Goal: Complete application form

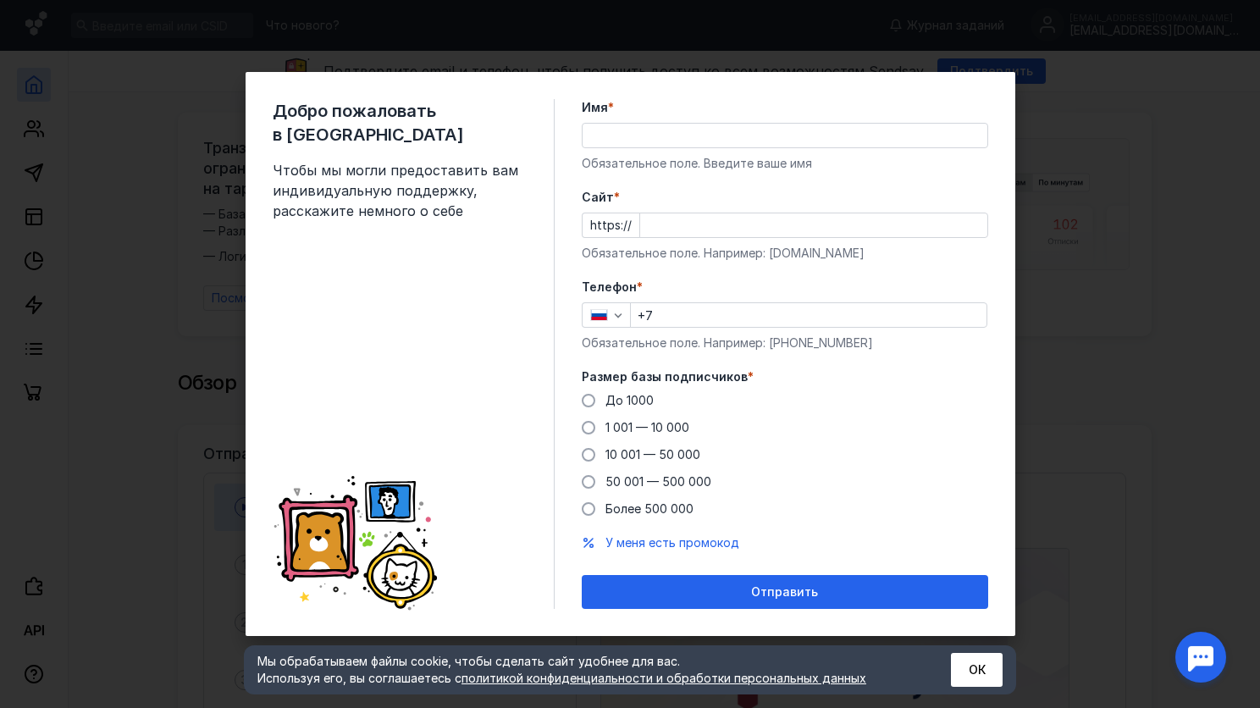
click at [681, 133] on input "Имя *" at bounding box center [785, 136] width 405 height 24
type input "[PERSON_NAME]"
type input "[PHONE_NUMBER]"
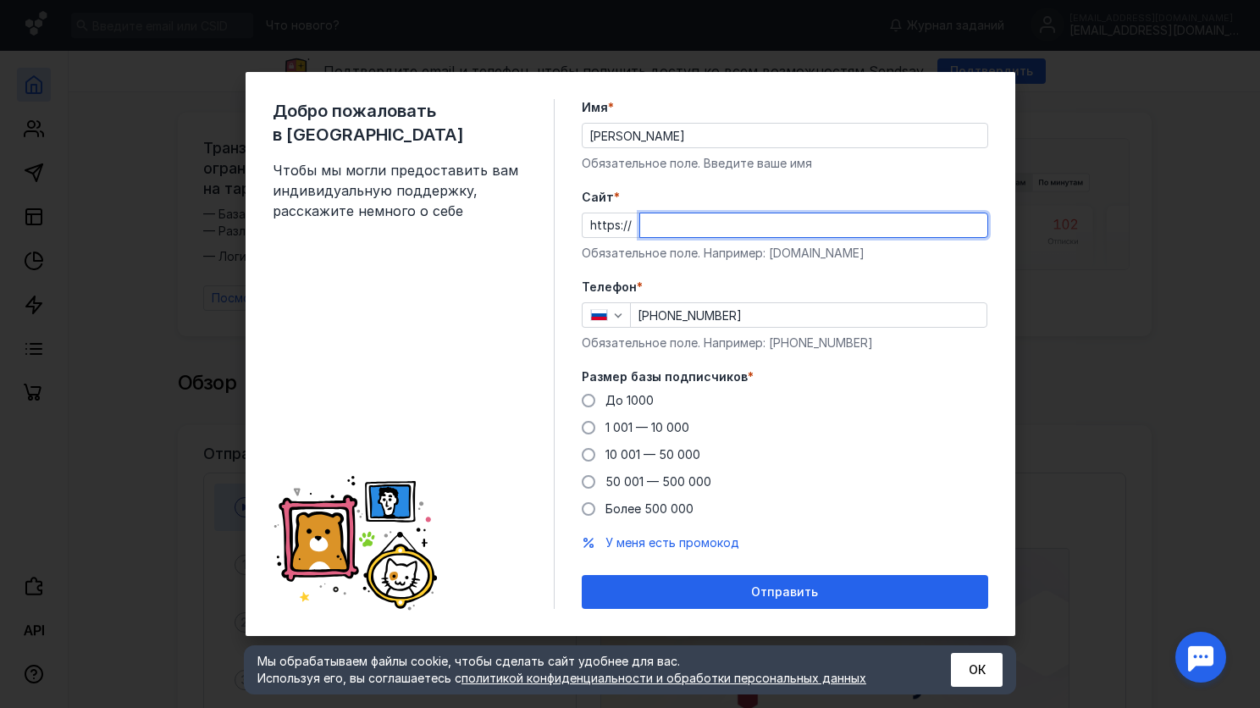
click at [683, 219] on input "Cайт *" at bounding box center [813, 225] width 347 height 24
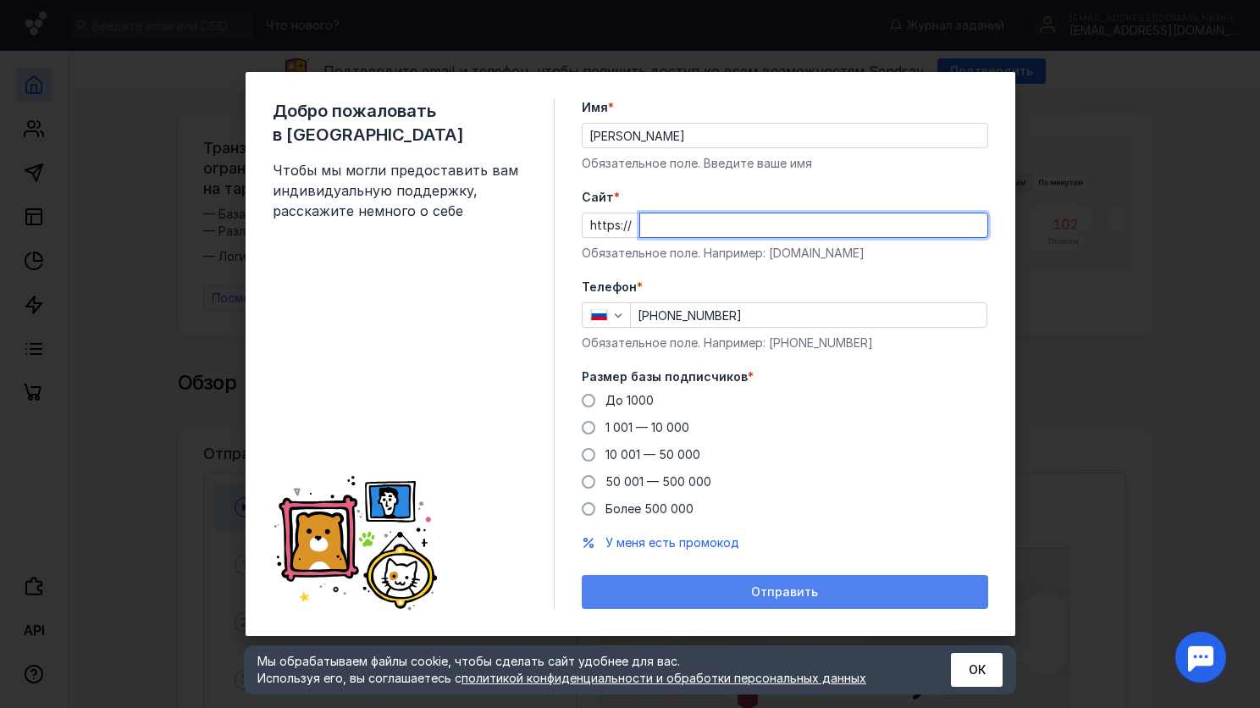
click at [676, 586] on div "Отправить" at bounding box center [785, 592] width 406 height 34
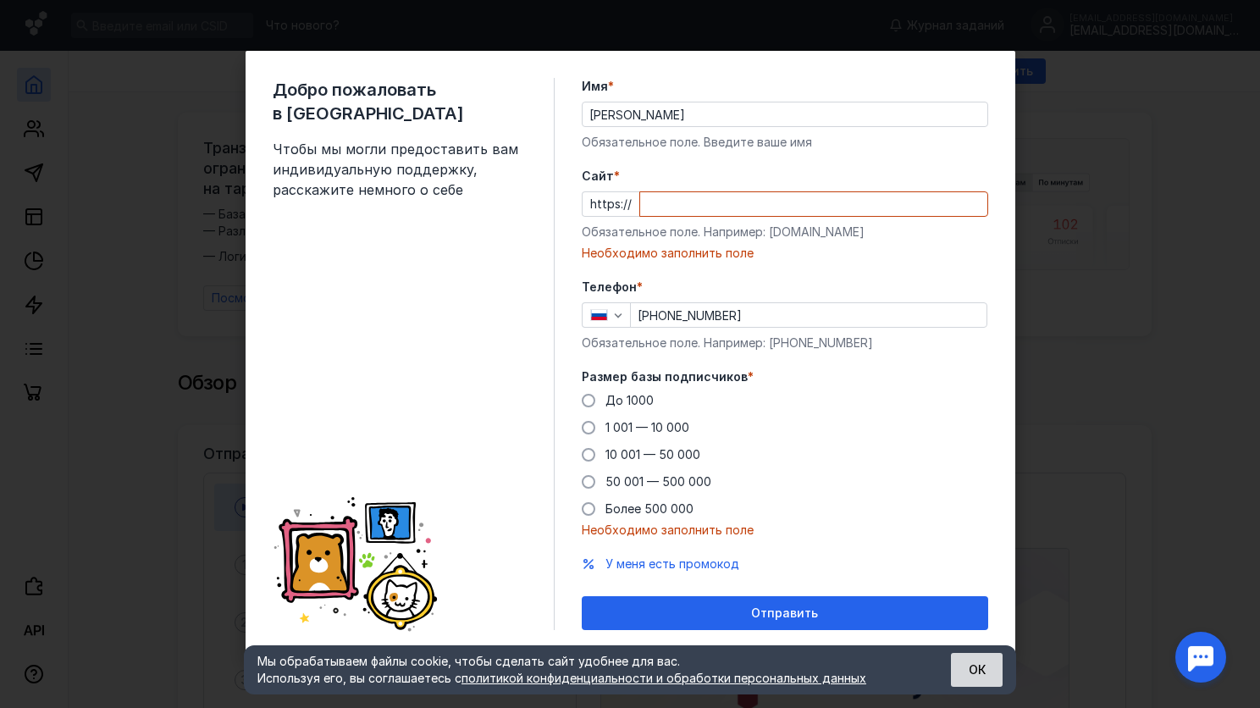
click at [977, 654] on button "ОК" at bounding box center [977, 670] width 52 height 34
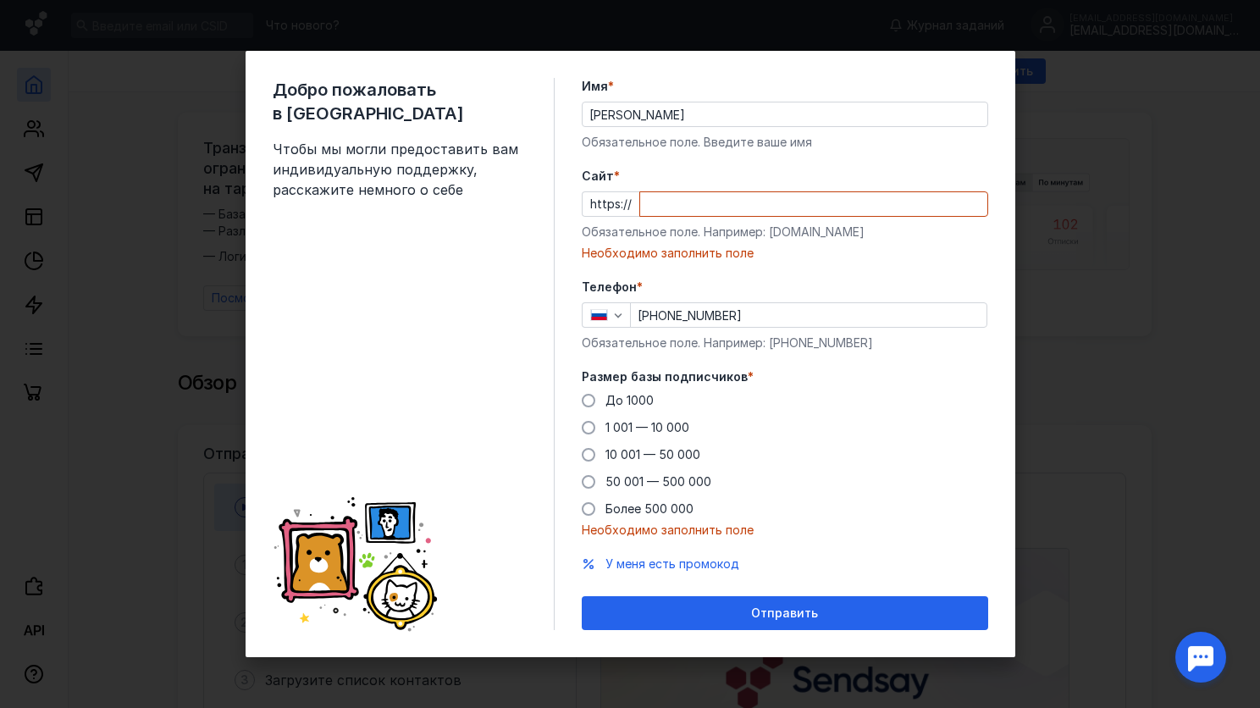
click at [1038, 550] on div "Добро пожаловать в Sendsay Чтобы мы могли предоставить вам индивидуальную подде…" at bounding box center [630, 354] width 1260 height 708
click at [1169, 478] on div "Добро пожаловать в Sendsay Чтобы мы могли предоставить вам индивидуальную подде…" at bounding box center [630, 354] width 1260 height 708
click at [210, 178] on div "Добро пожаловать в Sendsay Чтобы мы могли предоставить вам индивидуальную подде…" at bounding box center [630, 354] width 1260 height 708
click at [1080, 310] on div "Добро пожаловать в Sendsay Чтобы мы могли предоставить вам индивидуальную подде…" at bounding box center [630, 354] width 1260 height 708
